Goal: Task Accomplishment & Management: Manage account settings

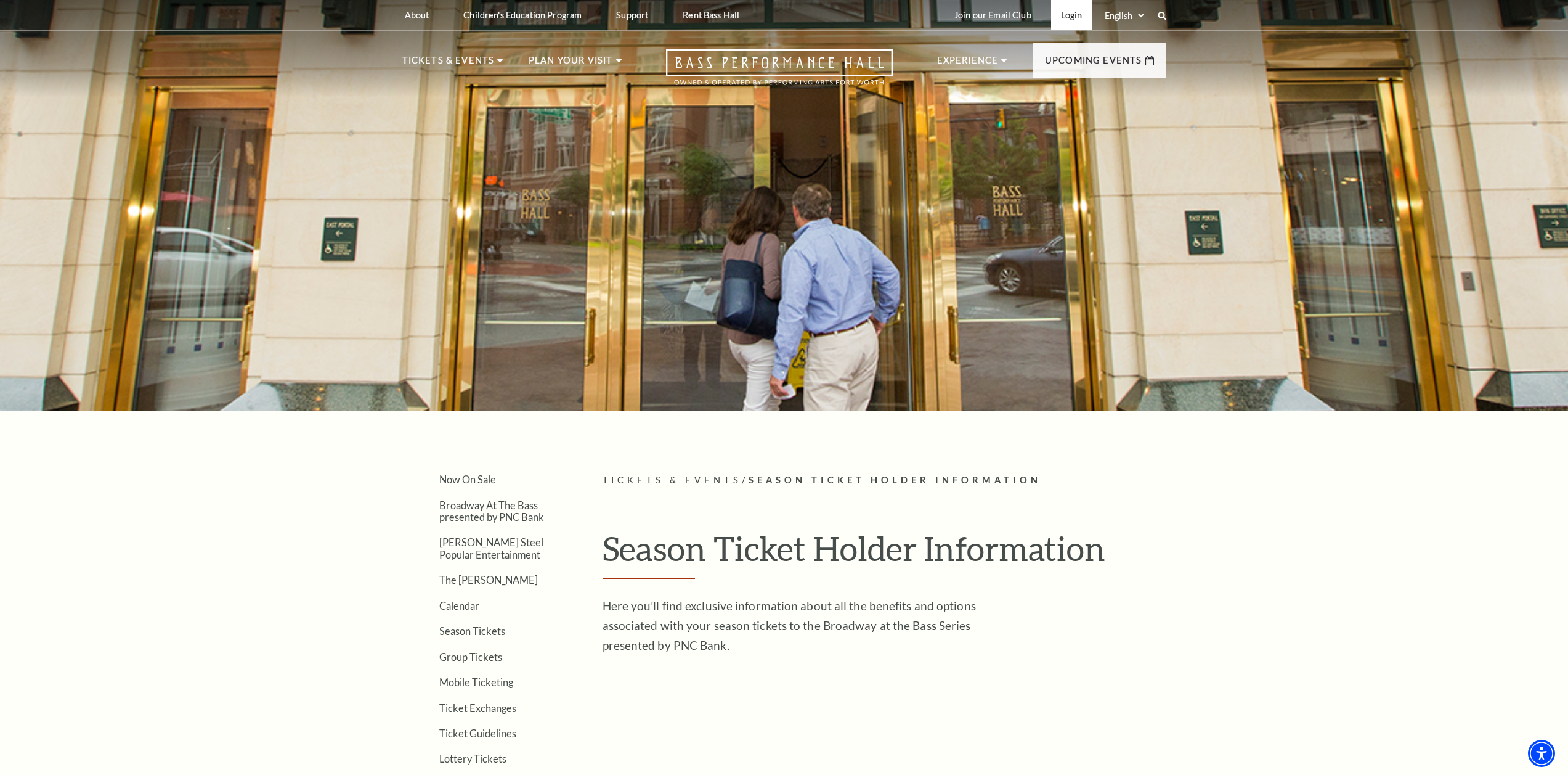
click at [1077, 18] on link "Login" at bounding box center [1072, 15] width 41 height 30
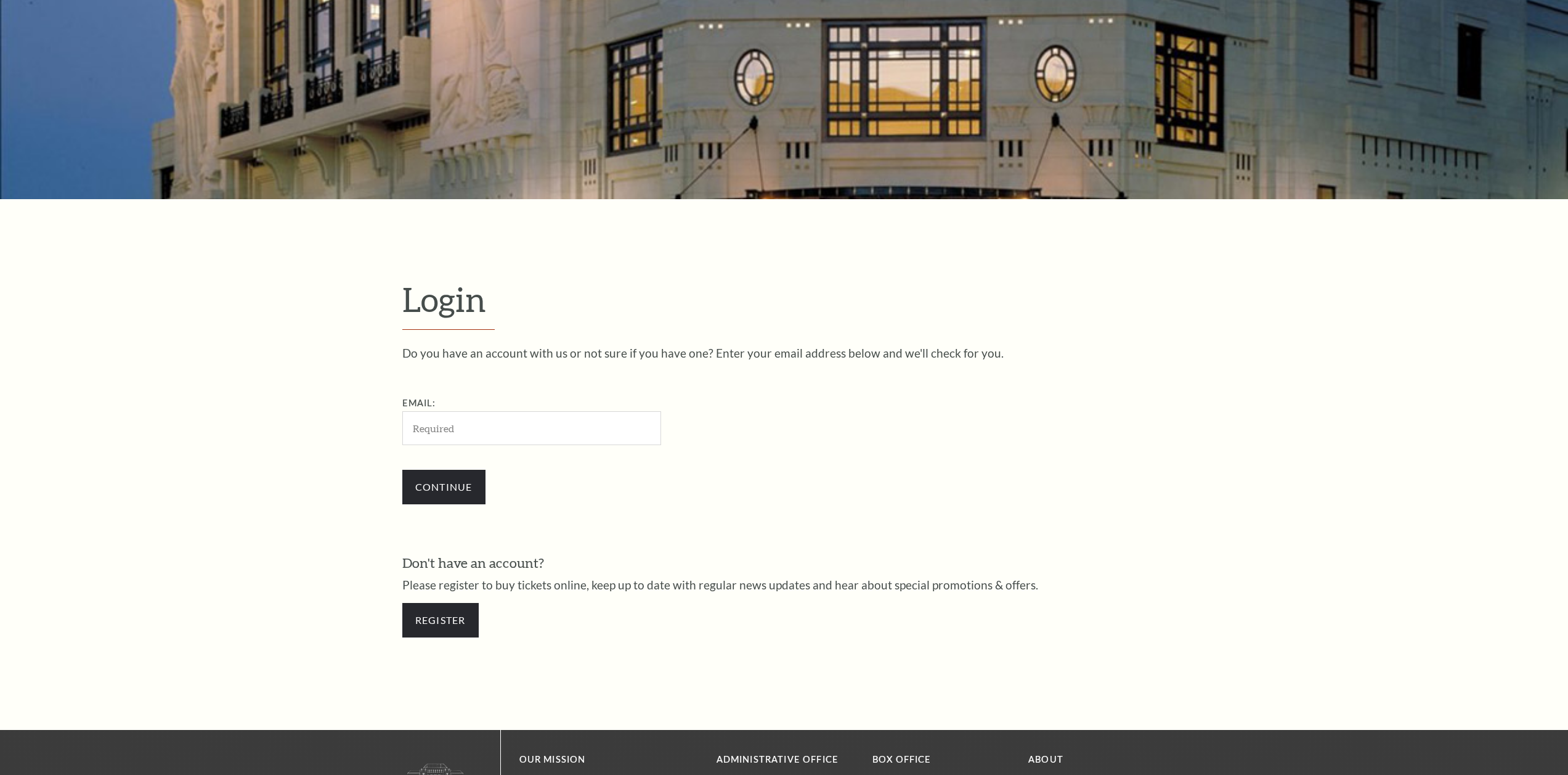
scroll to position [482, 0]
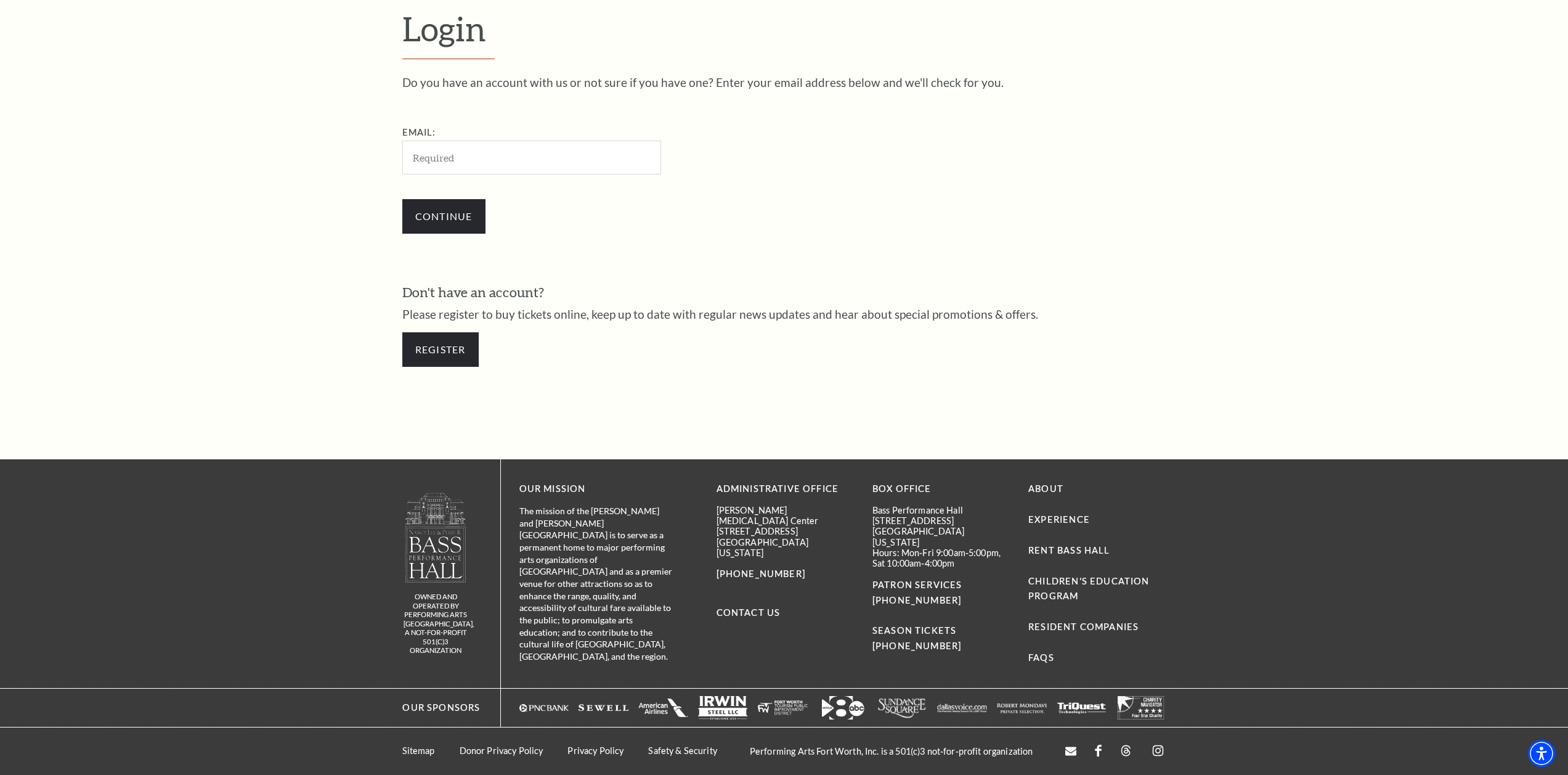
click at [487, 157] on input "Email:" at bounding box center [531, 157] width 259 height 34
type input "[EMAIL_ADDRESS][DOMAIN_NAME]"
click at [461, 214] on input "Continue" at bounding box center [444, 216] width 83 height 34
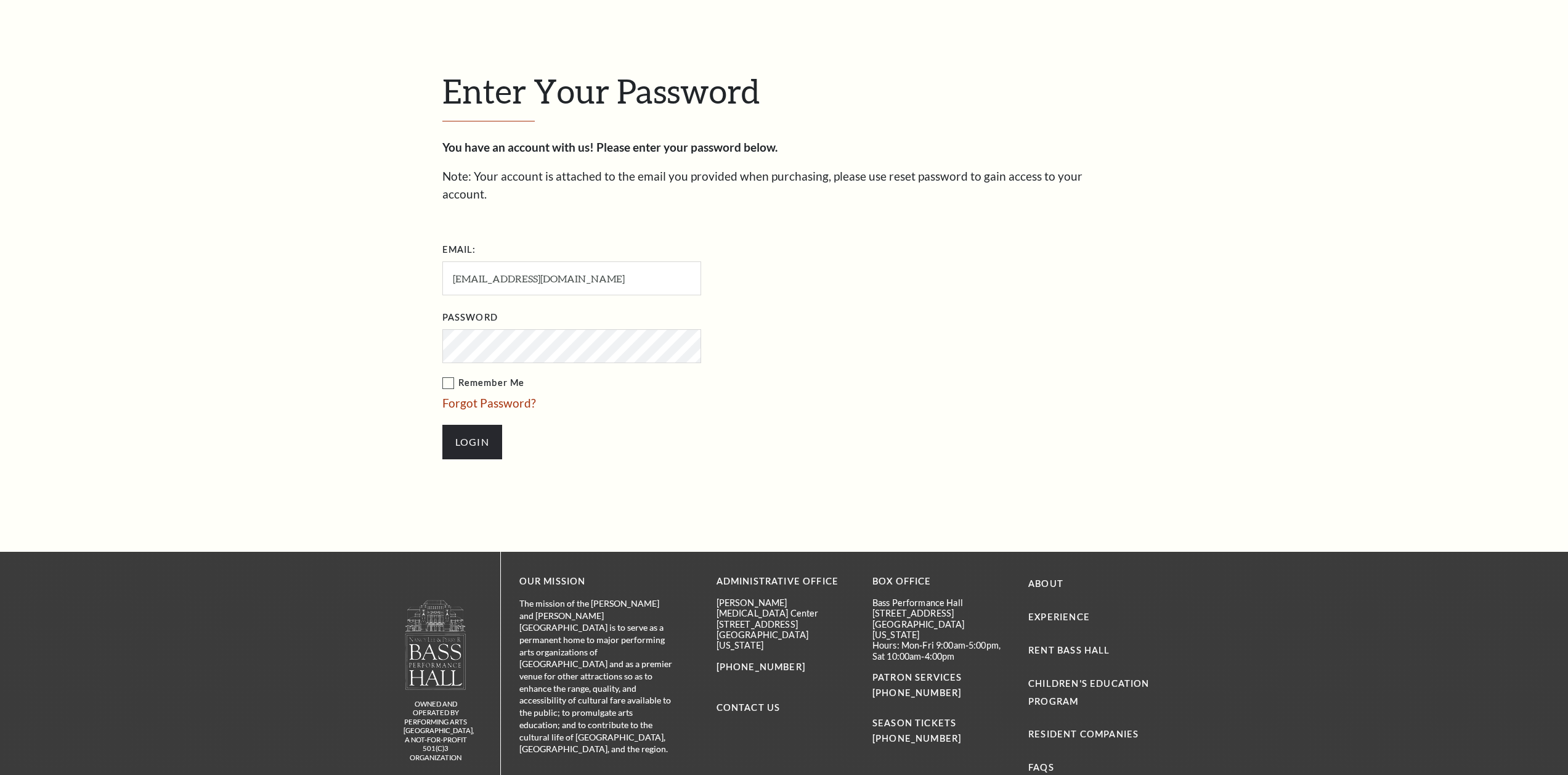
scroll to position [503, 0]
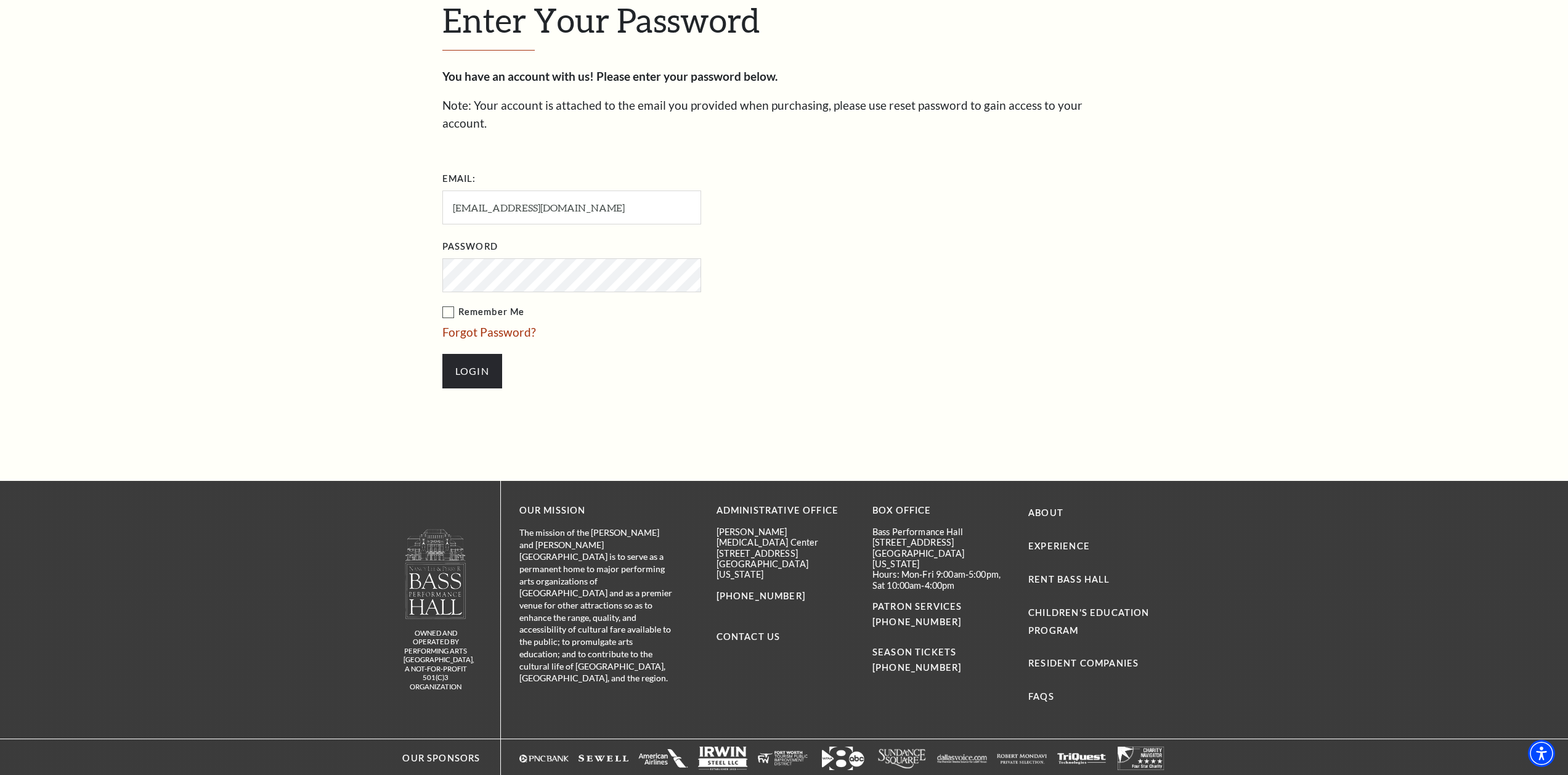
click at [451, 305] on label "Remember Me" at bounding box center [633, 312] width 382 height 16
click at [0, 0] on input "Remember Me" at bounding box center [0, 0] width 0 height 0
click at [468, 355] on input "Login" at bounding box center [472, 371] width 60 height 34
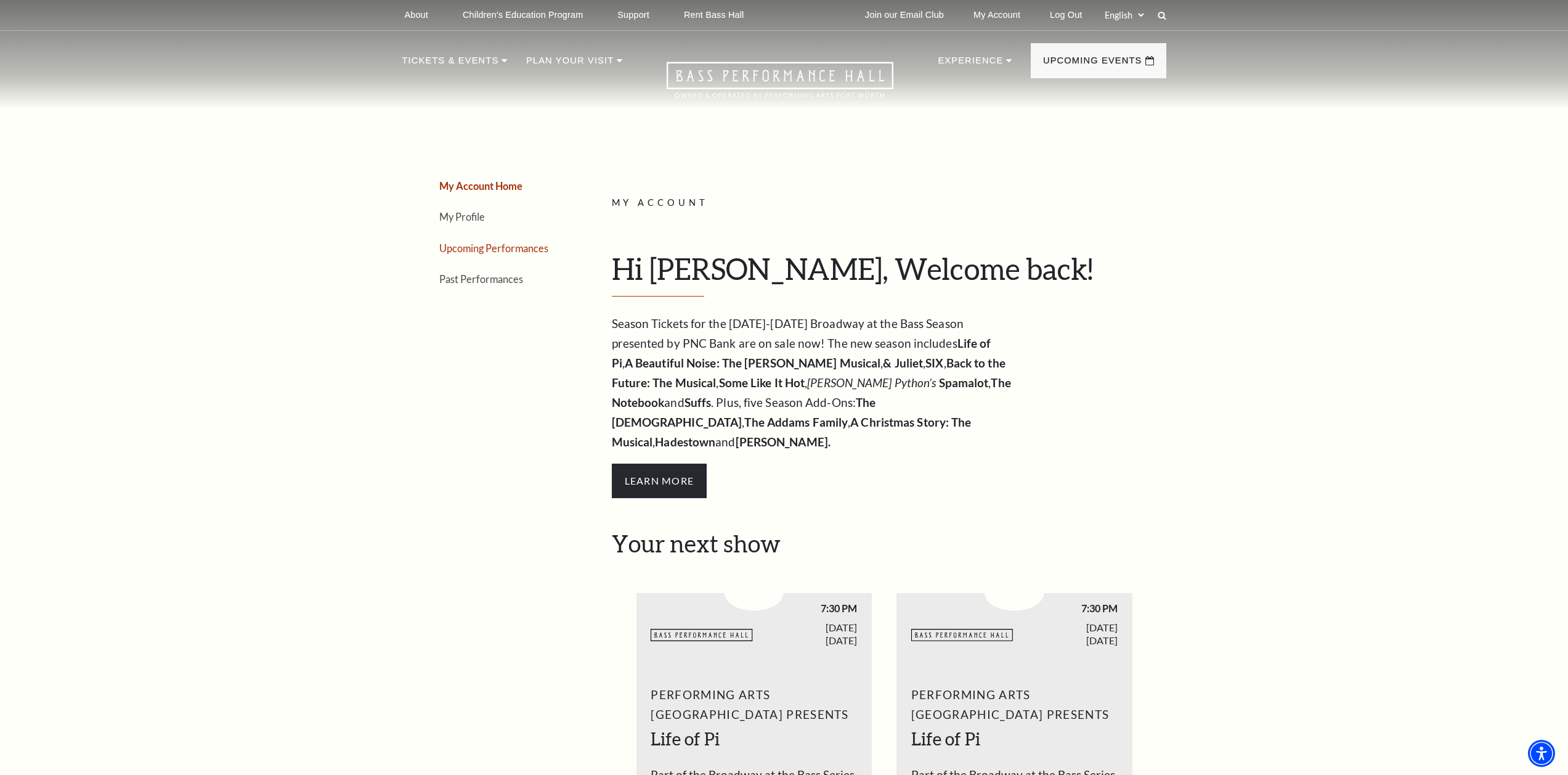
click at [517, 243] on link "Upcoming Performances" at bounding box center [494, 248] width 109 height 11
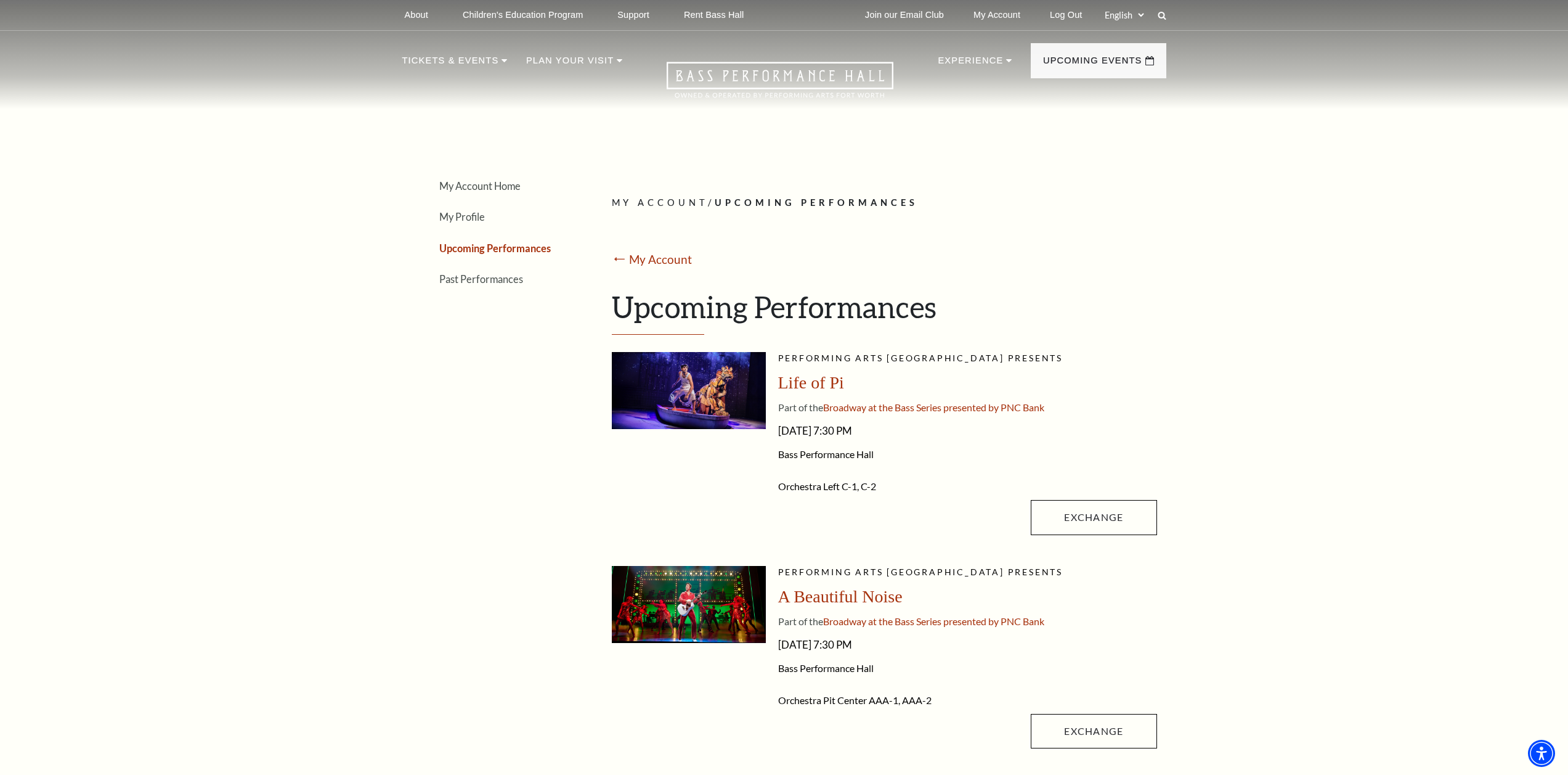
scroll to position [103, 0]
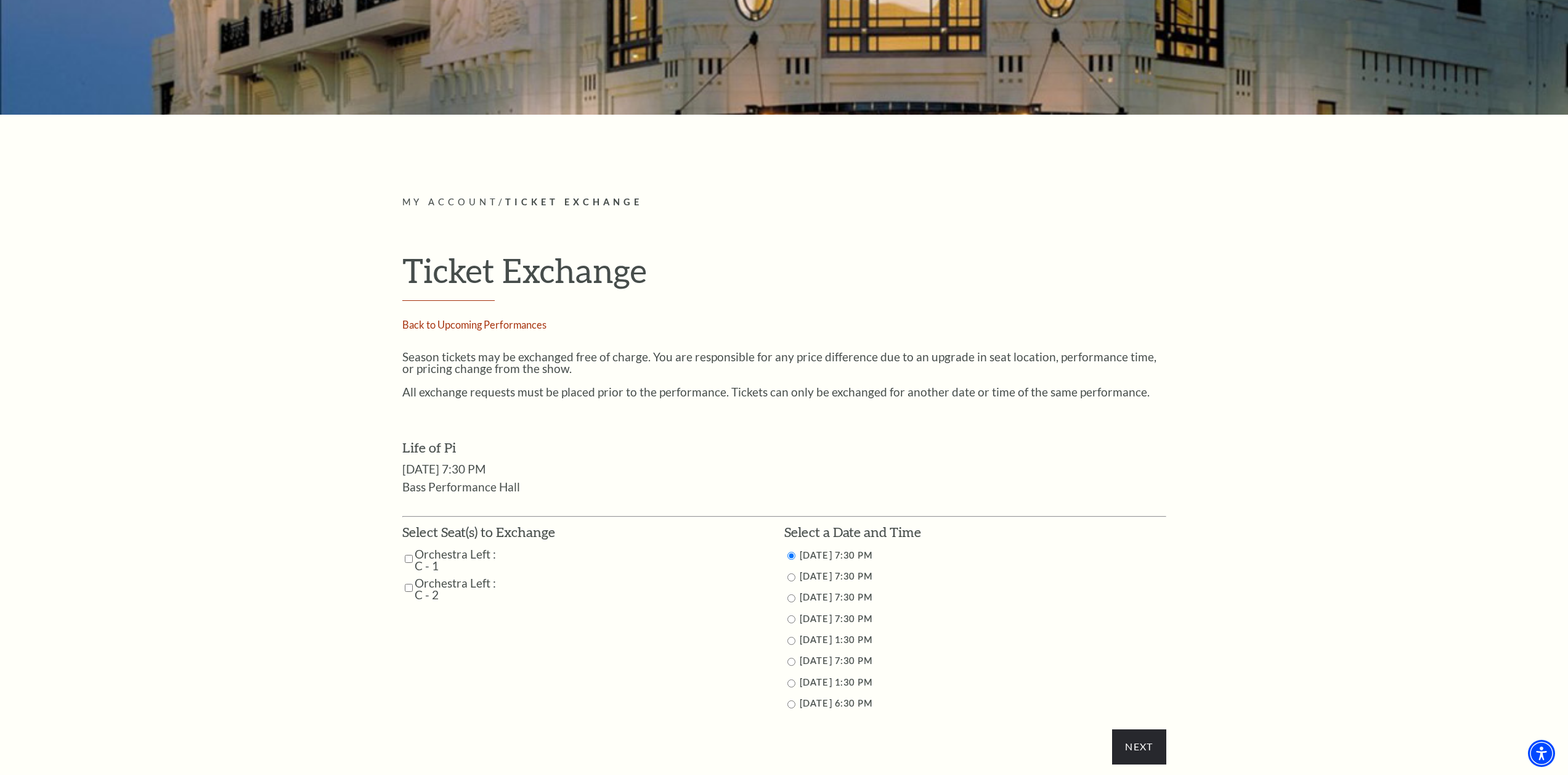
scroll to position [308, 0]
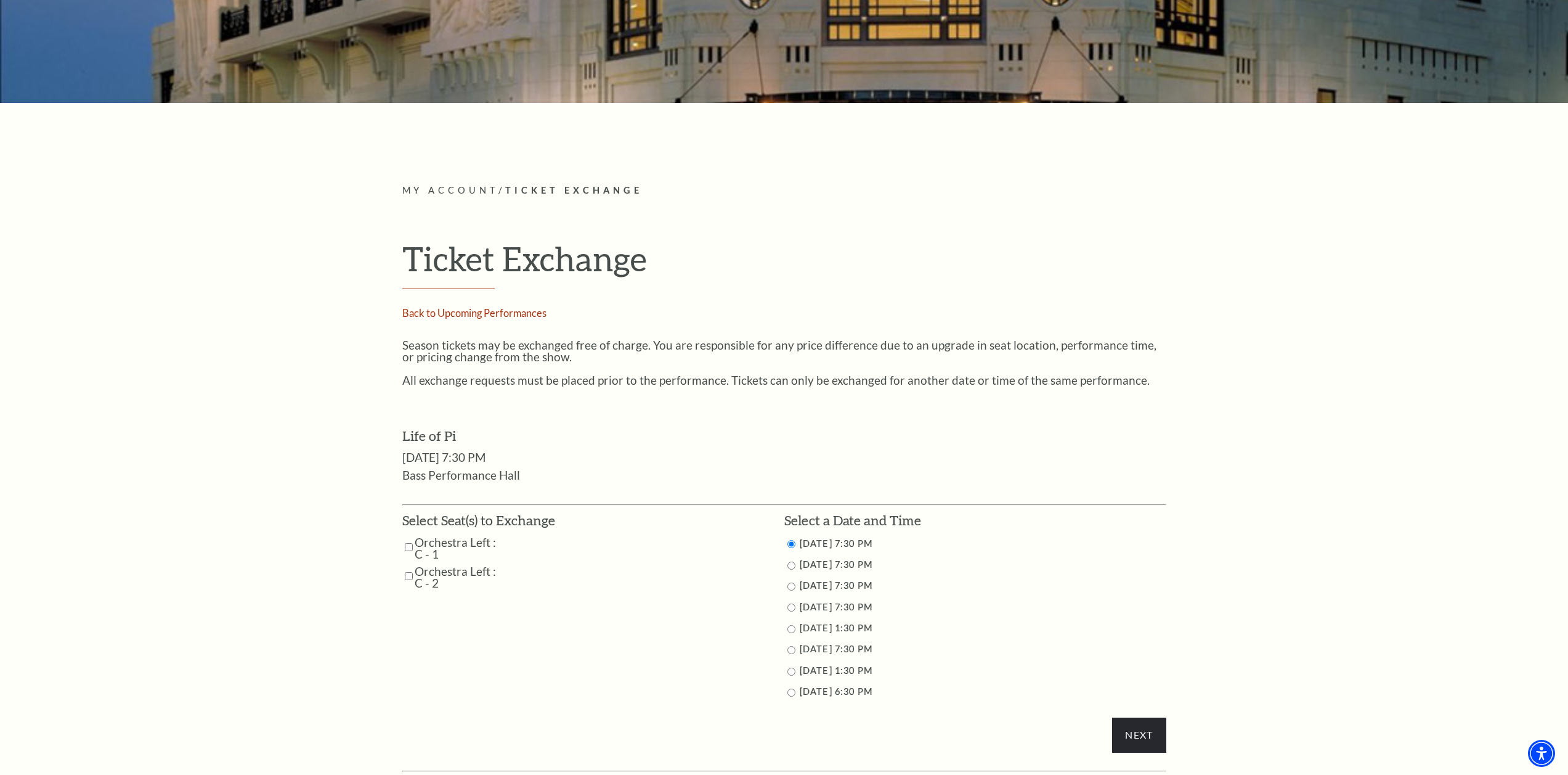
click at [411, 547] on input "Orchestra Left : C - 1" at bounding box center [409, 547] width 8 height 22
checkbox input "true"
click at [409, 576] on input "Orchestra Left : C - 2" at bounding box center [409, 576] width 8 height 22
checkbox input "true"
click at [789, 588] on input "9/25/2025 7:30 PM" at bounding box center [791, 586] width 8 height 8
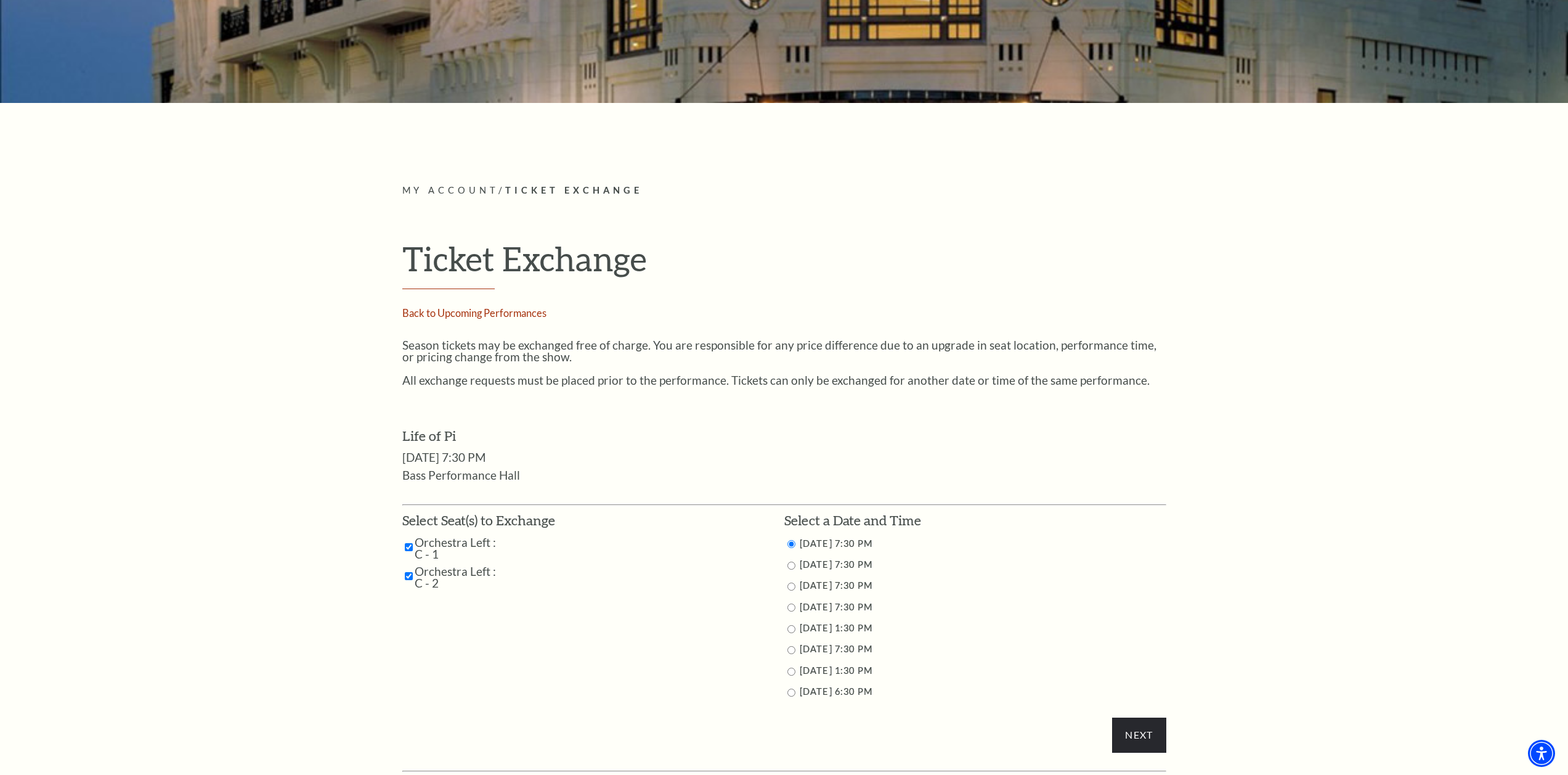
radio input "true"
click at [1146, 732] on input "Next" at bounding box center [1139, 734] width 53 height 34
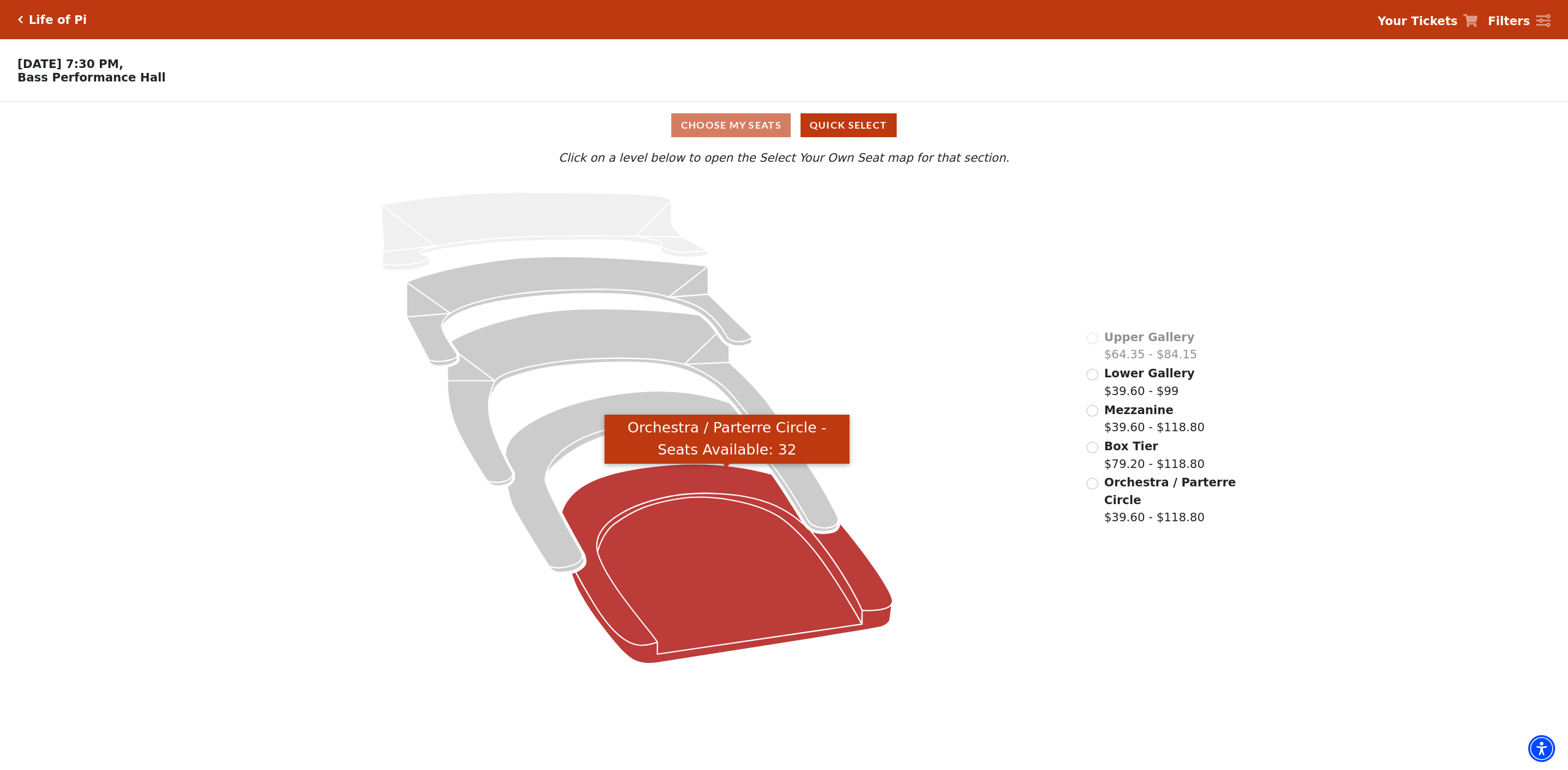
click at [694, 544] on icon "Orchestra / Parterre Circle - Seats Available: 32" at bounding box center [727, 563] width 331 height 199
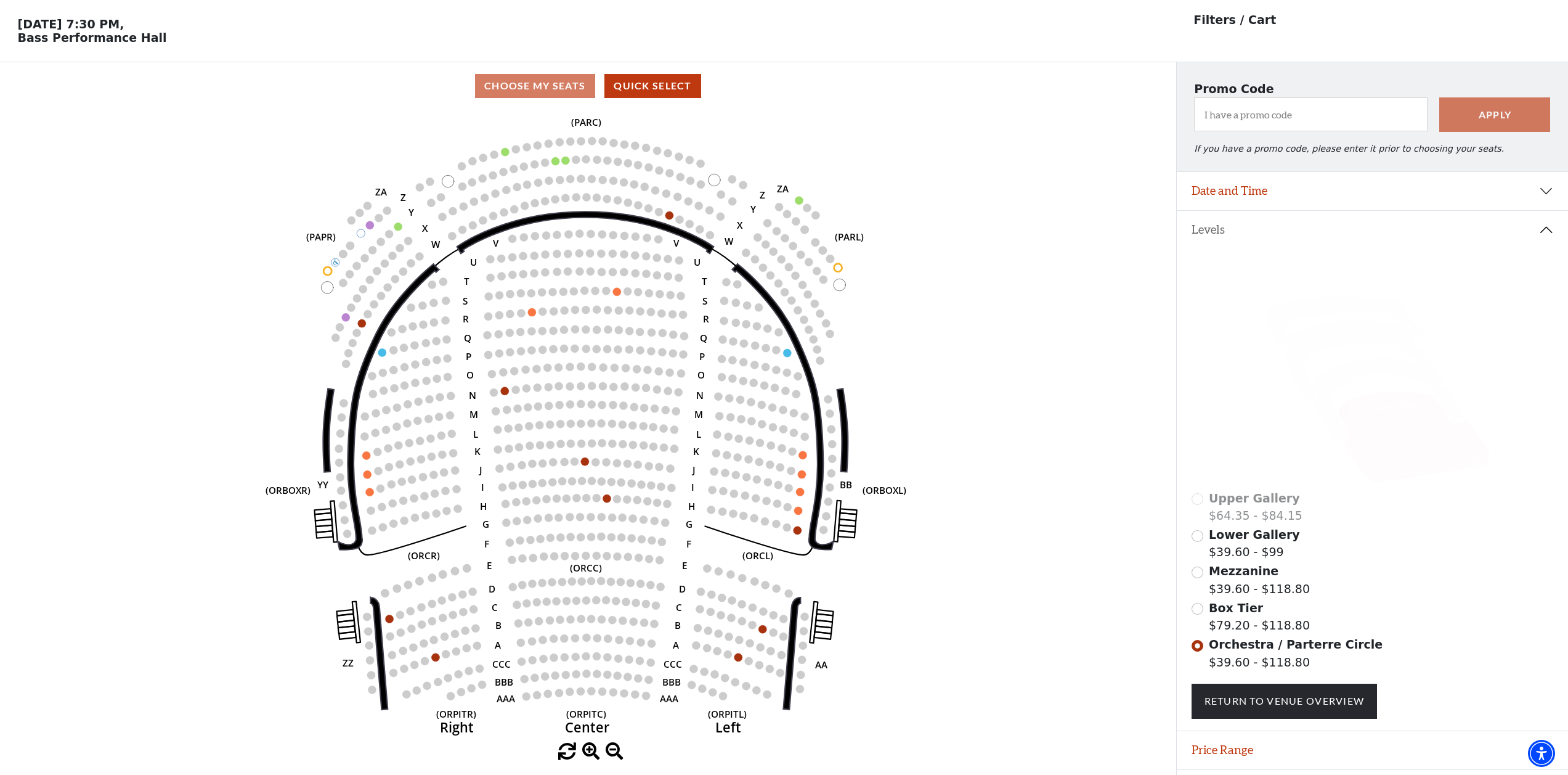
scroll to position [57, 0]
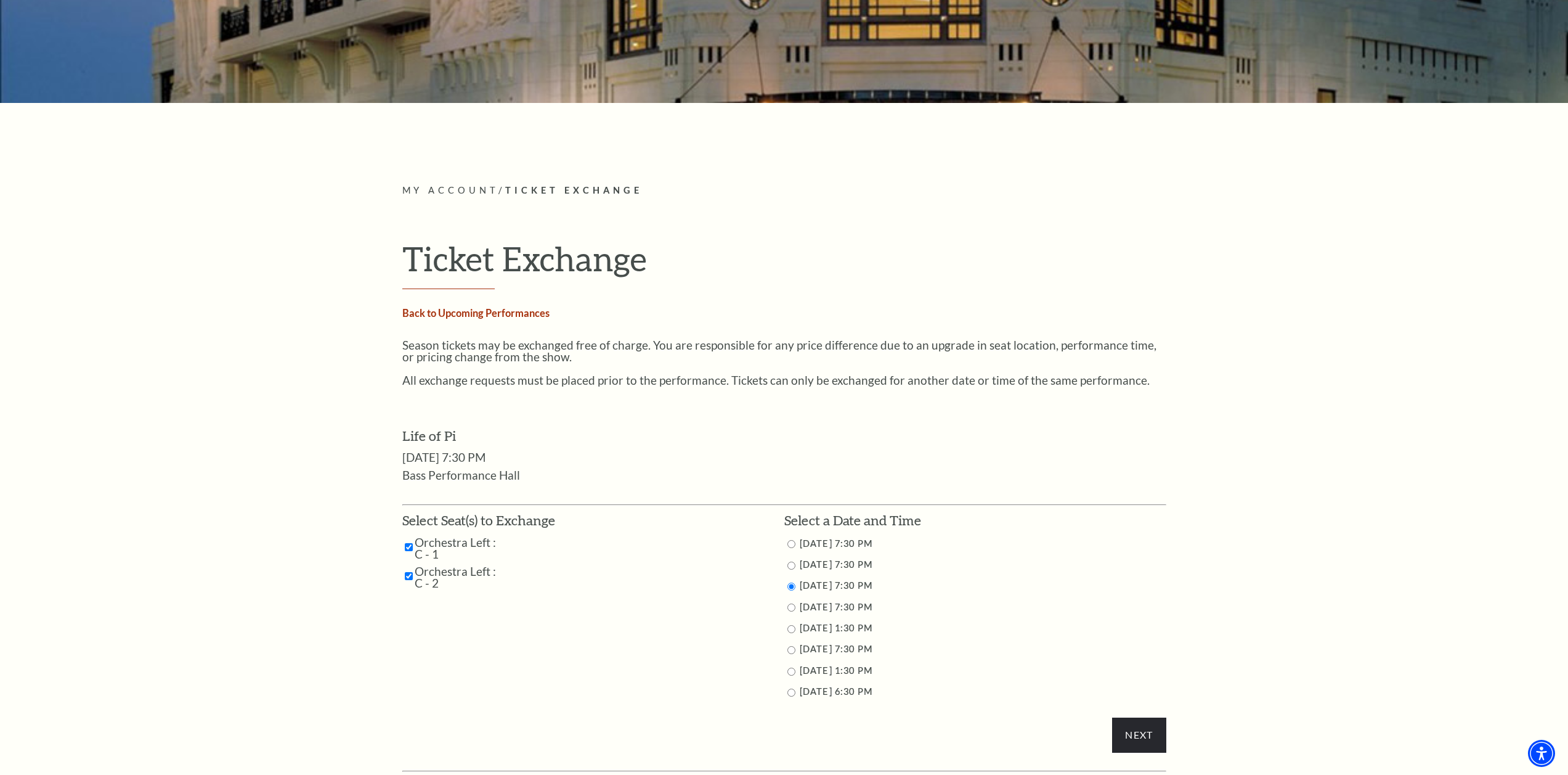
click at [463, 312] on link "Back to Upcoming Performances" at bounding box center [476, 312] width 147 height 11
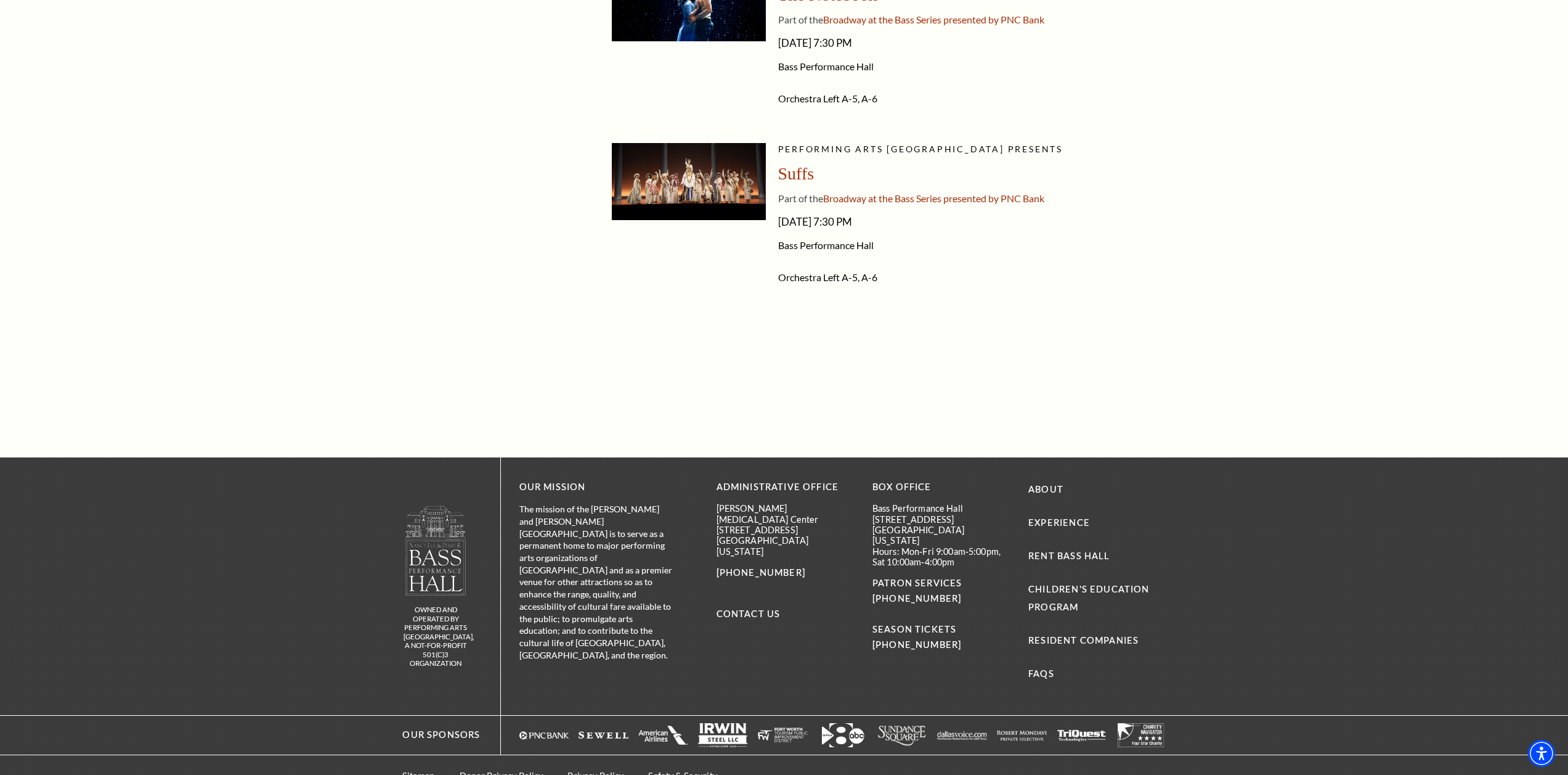
scroll to position [1747, 0]
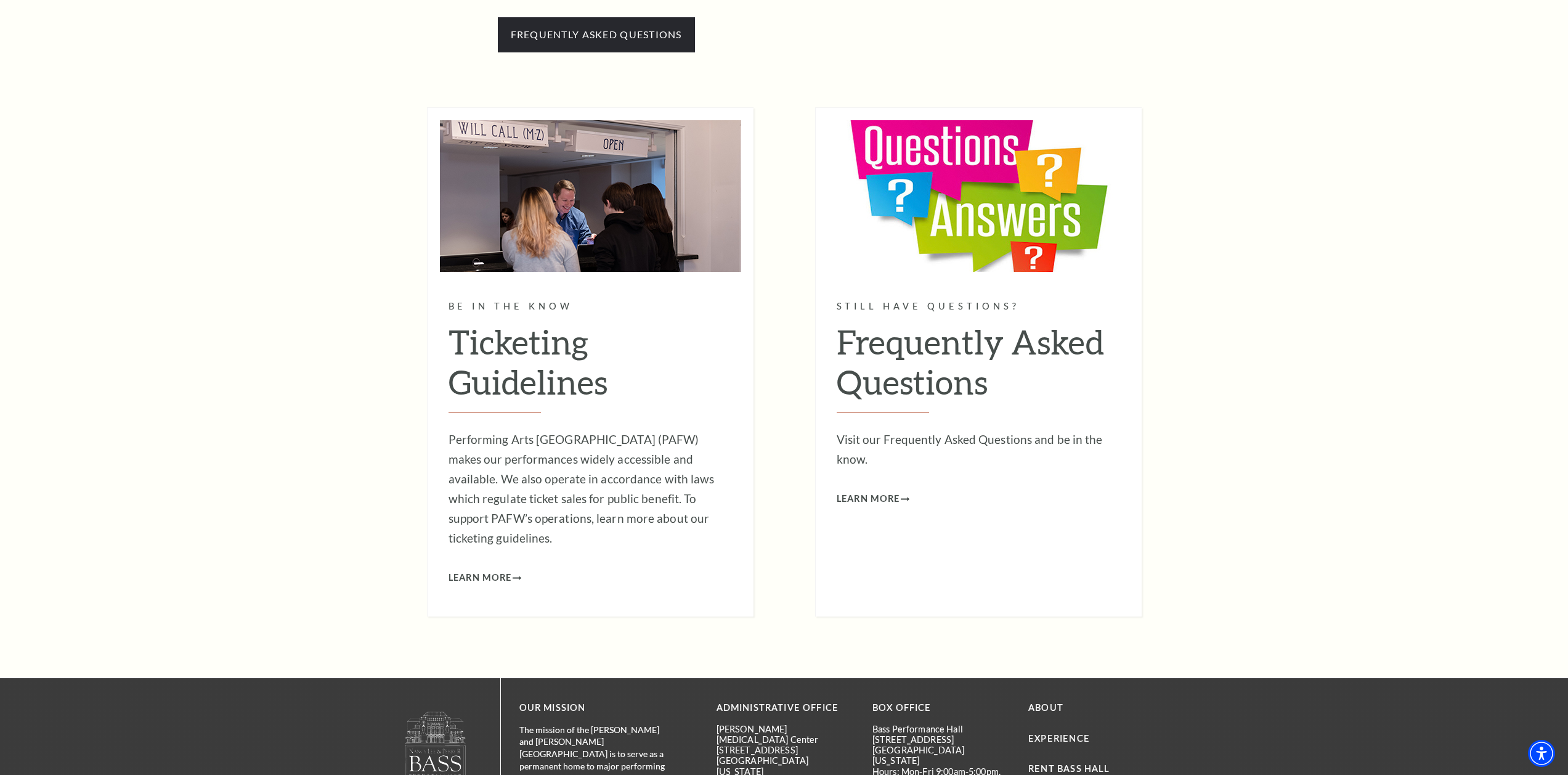
scroll to position [1637, 0]
